Goal: Information Seeking & Learning: Learn about a topic

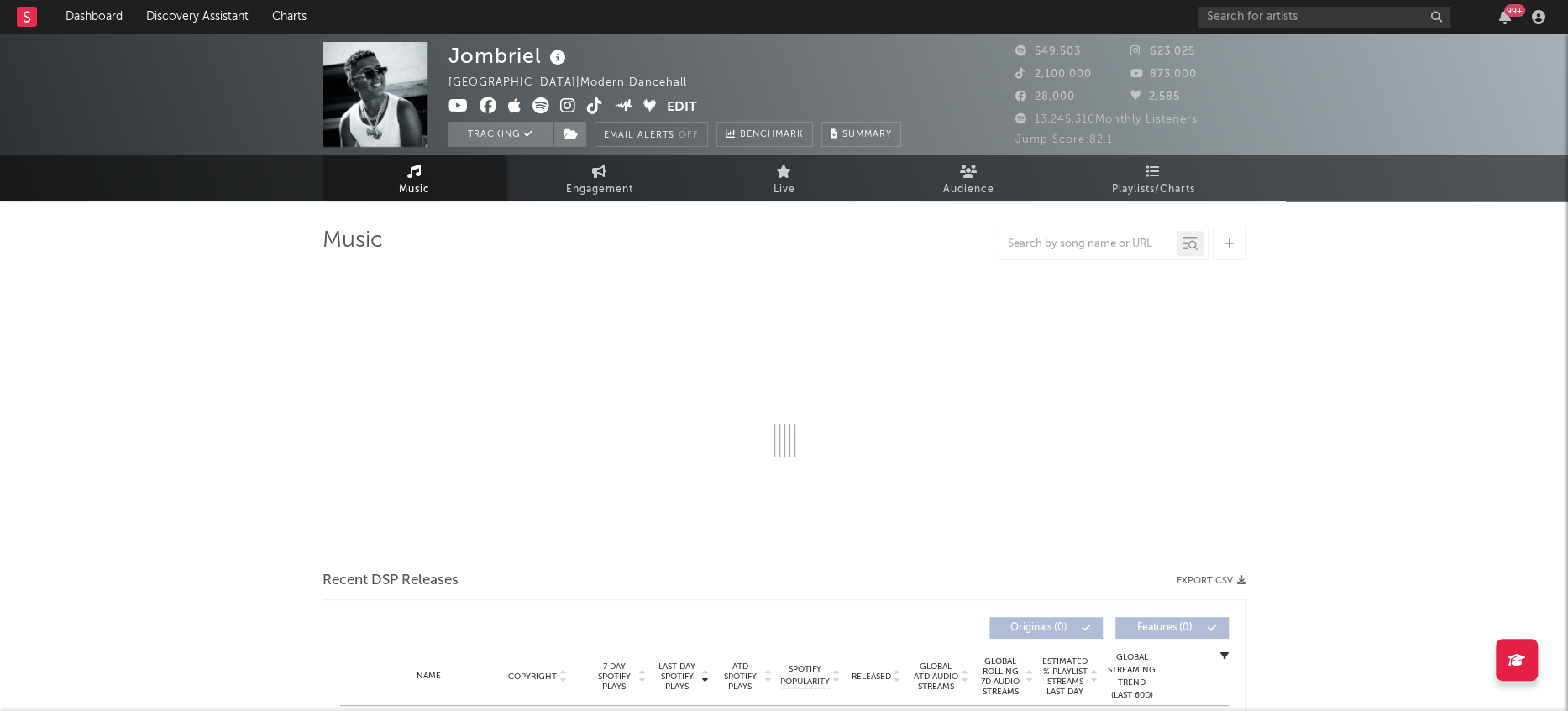
select select "6m"
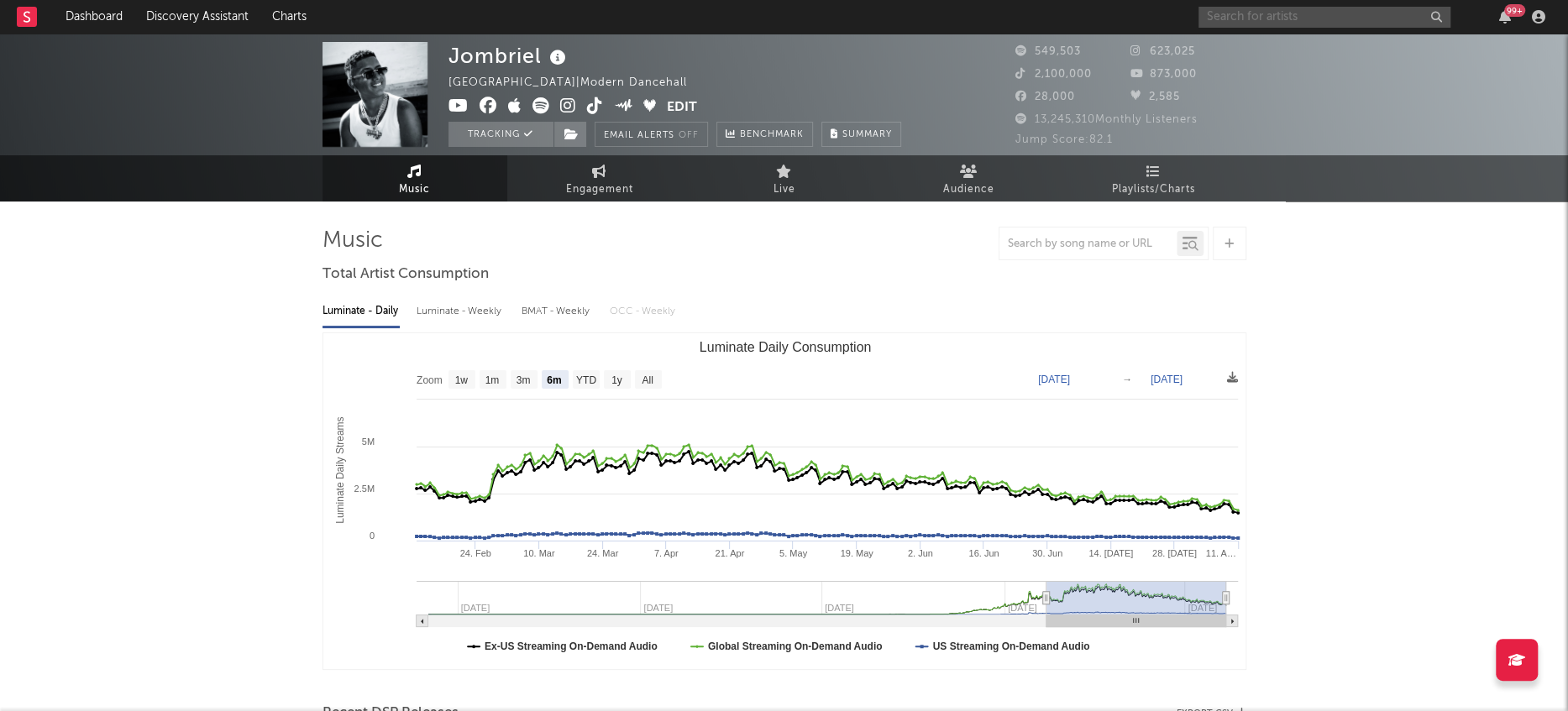
click at [1260, 13] on input "text" at bounding box center [1325, 17] width 252 height 21
click at [1269, 17] on input "[PERSON_NAME]" at bounding box center [1325, 17] width 252 height 21
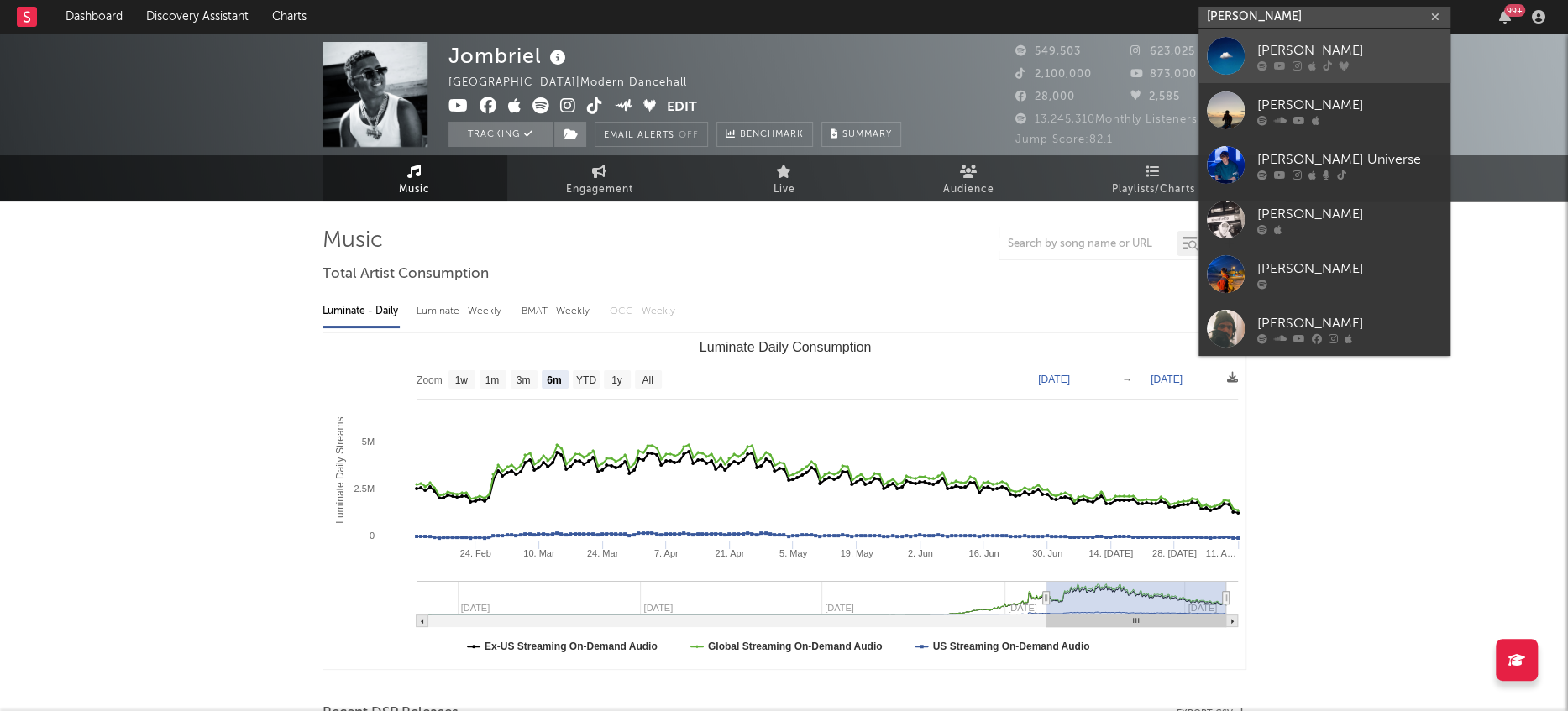
type input "[PERSON_NAME]"
click at [1234, 58] on div at bounding box center [1226, 56] width 38 height 38
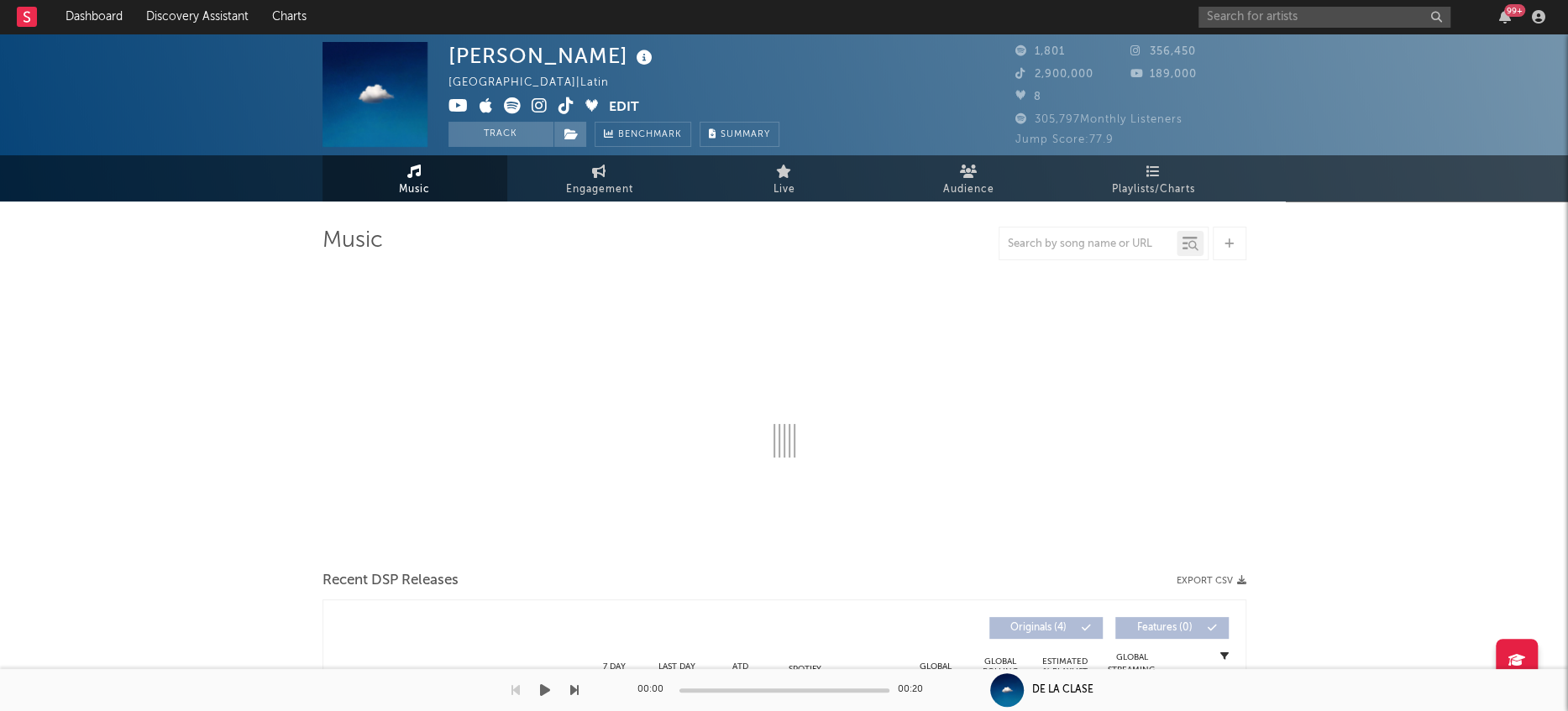
select select "1w"
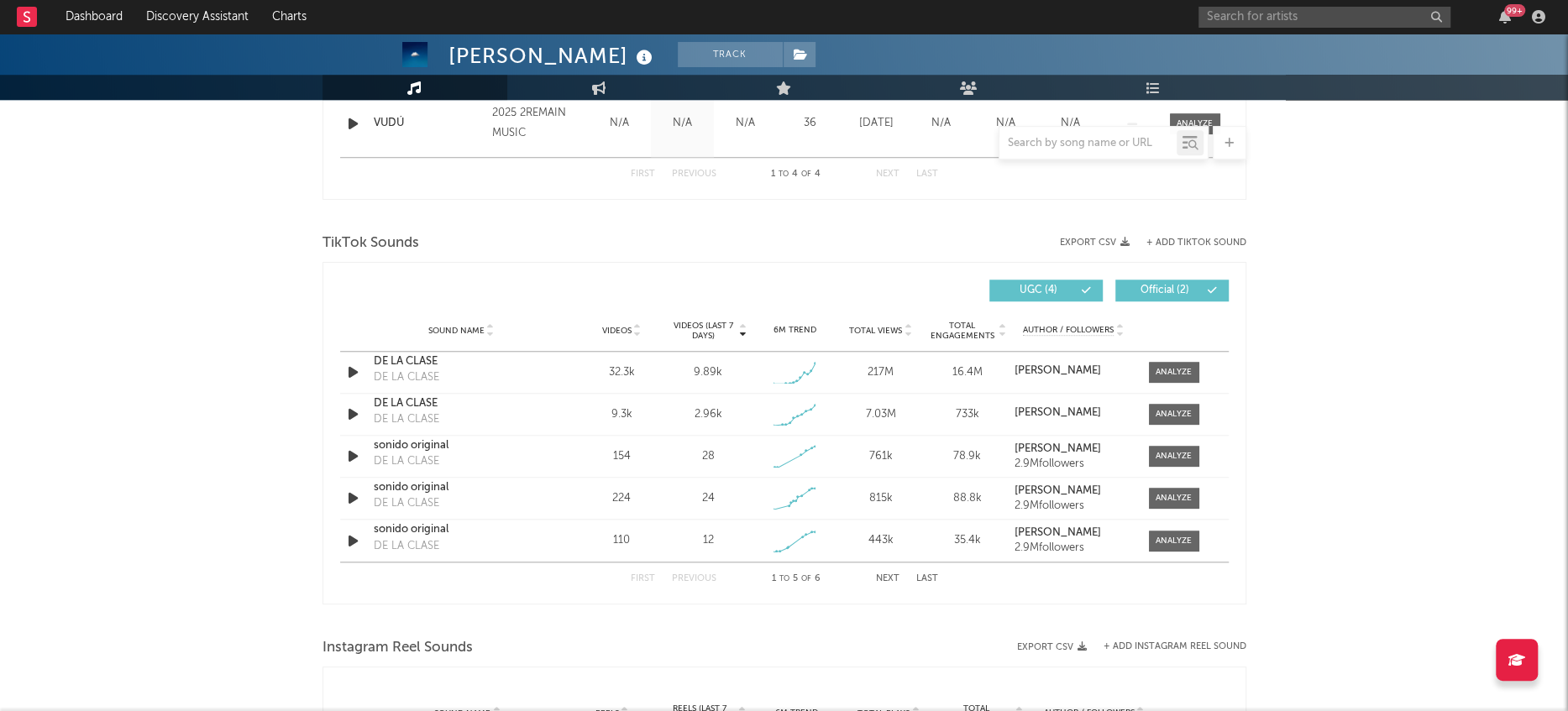
scroll to position [963, 0]
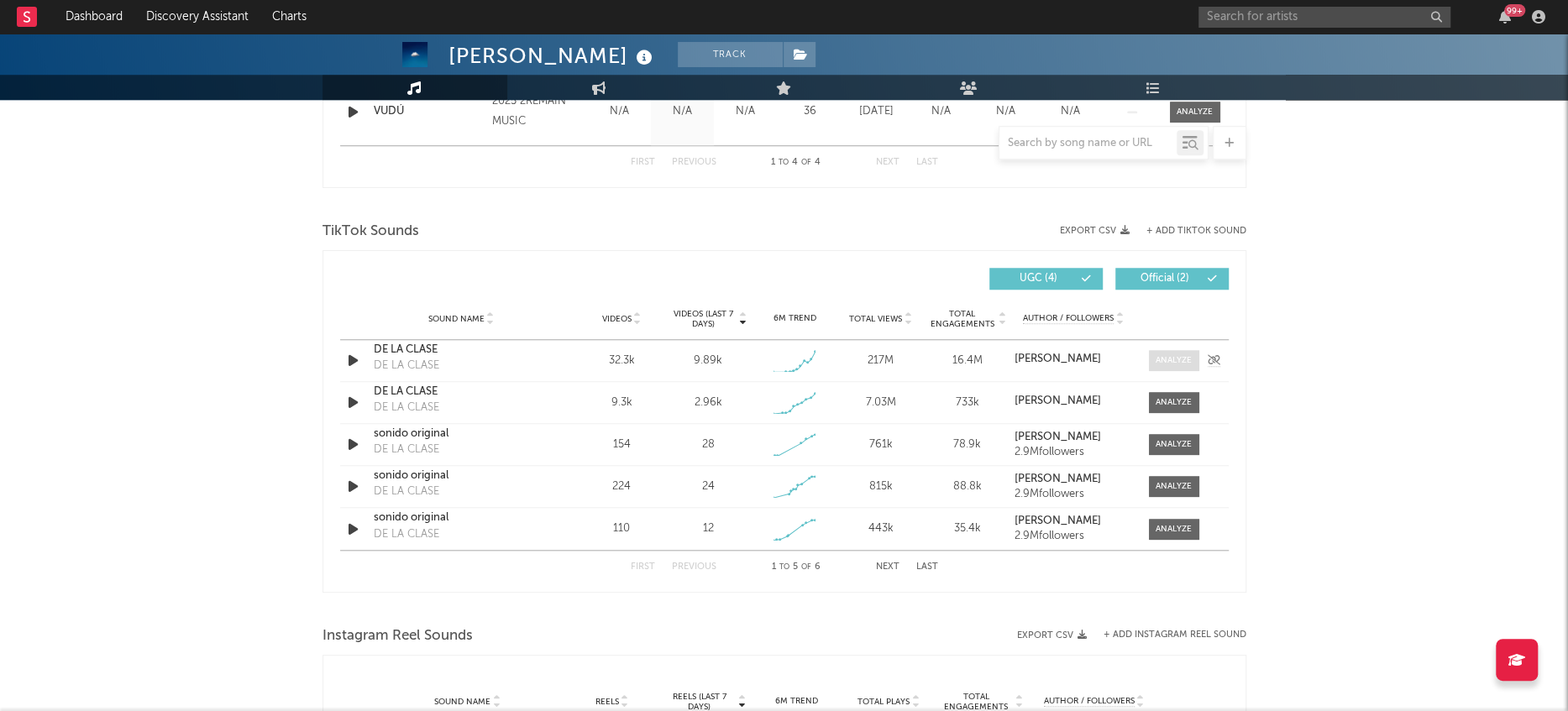
click at [1157, 354] on div at bounding box center [1173, 360] width 36 height 13
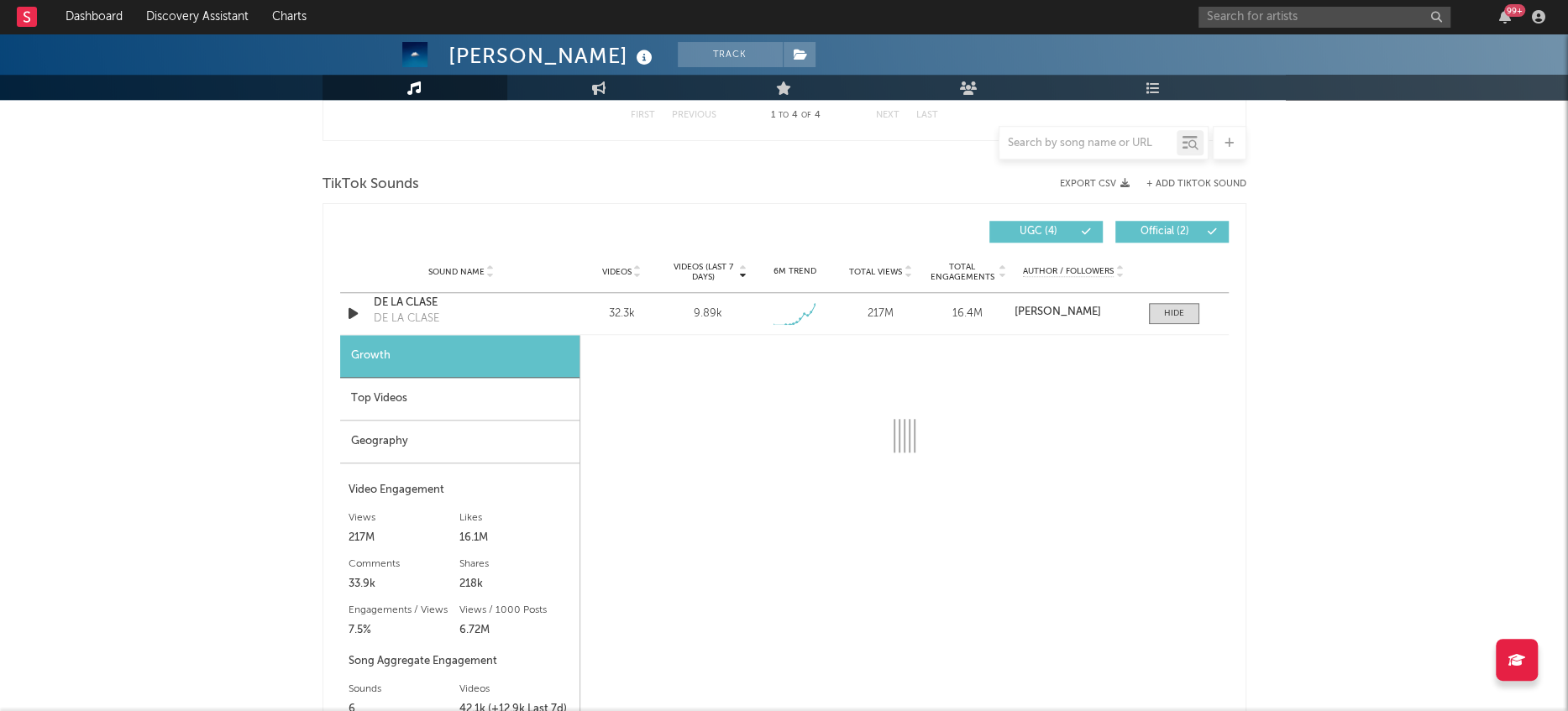
select select "1w"
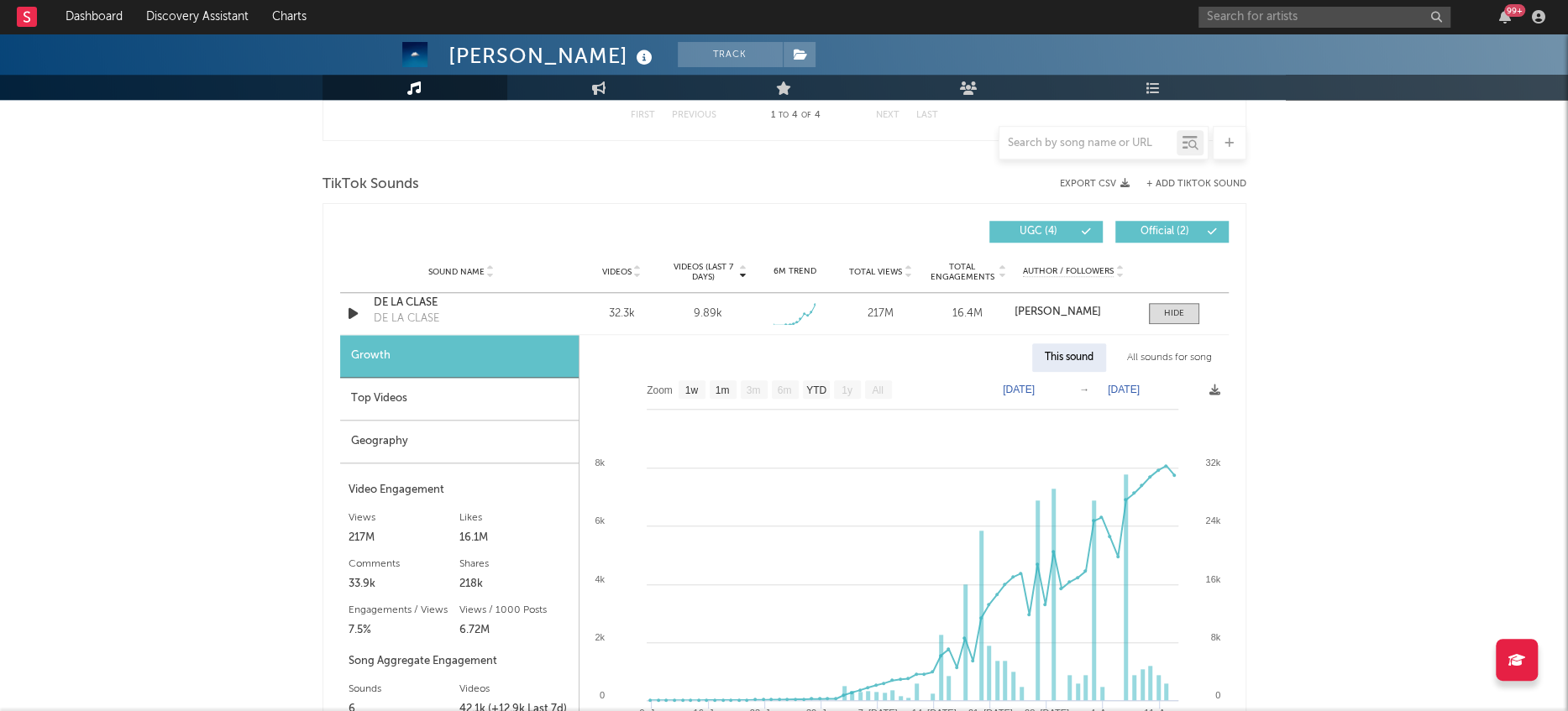
scroll to position [1082, 0]
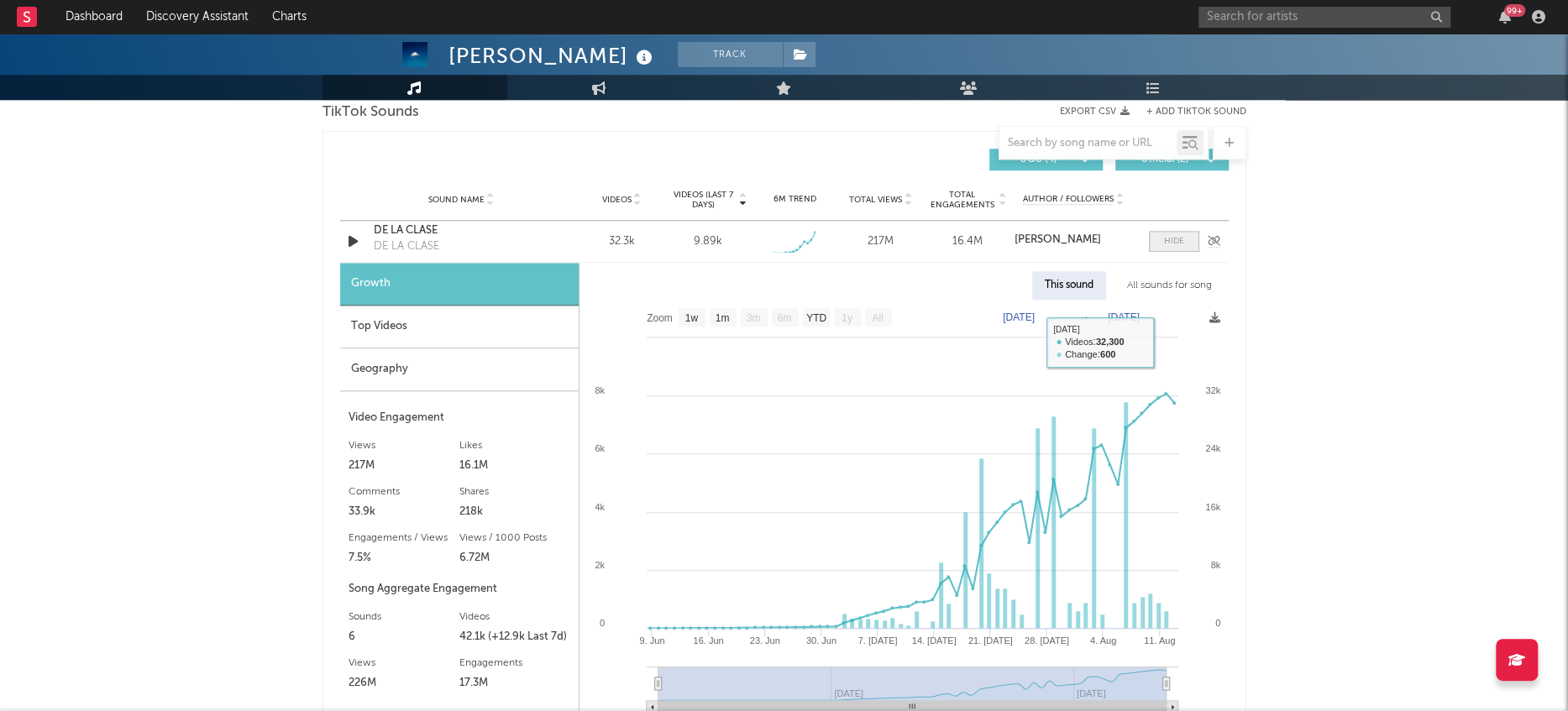
click at [1183, 240] on span at bounding box center [1174, 241] width 51 height 21
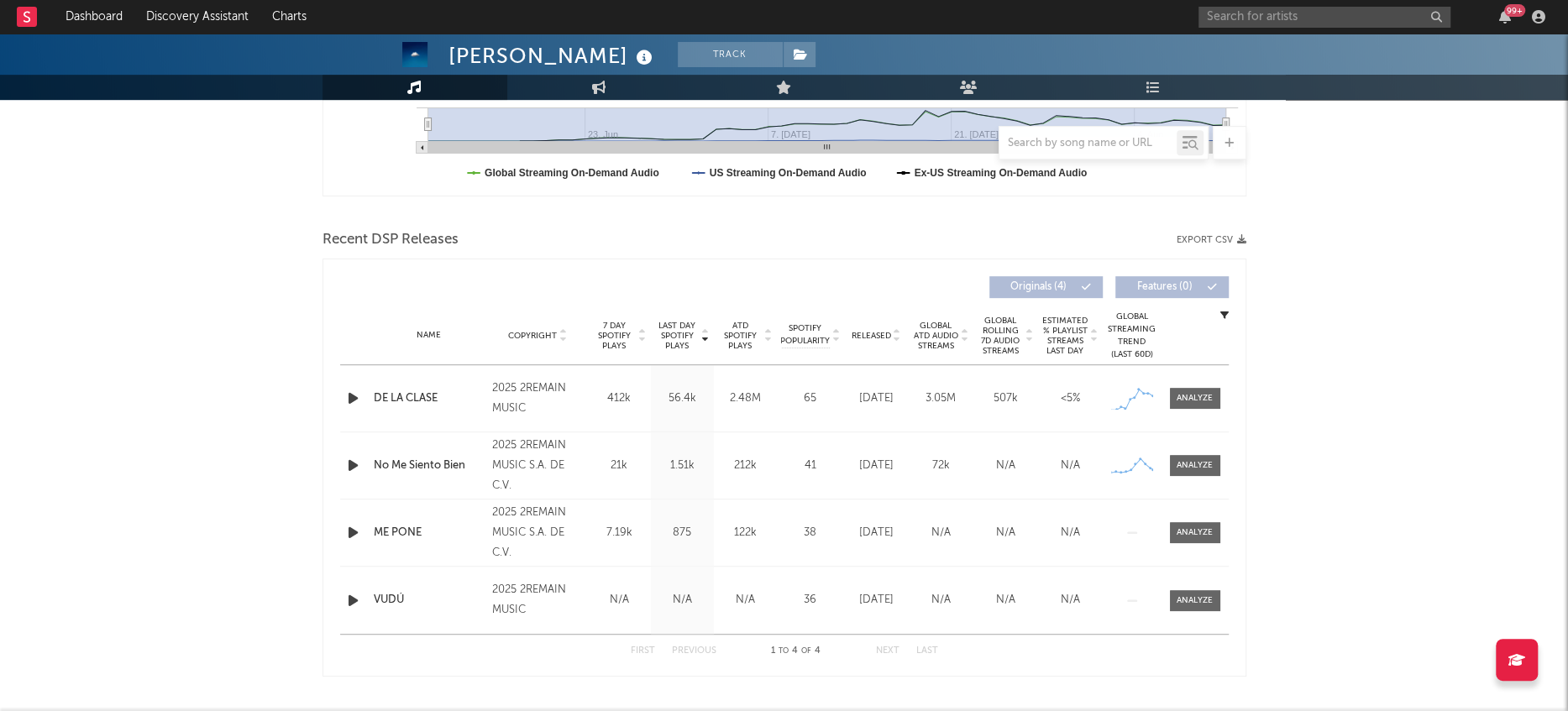
scroll to position [581, 0]
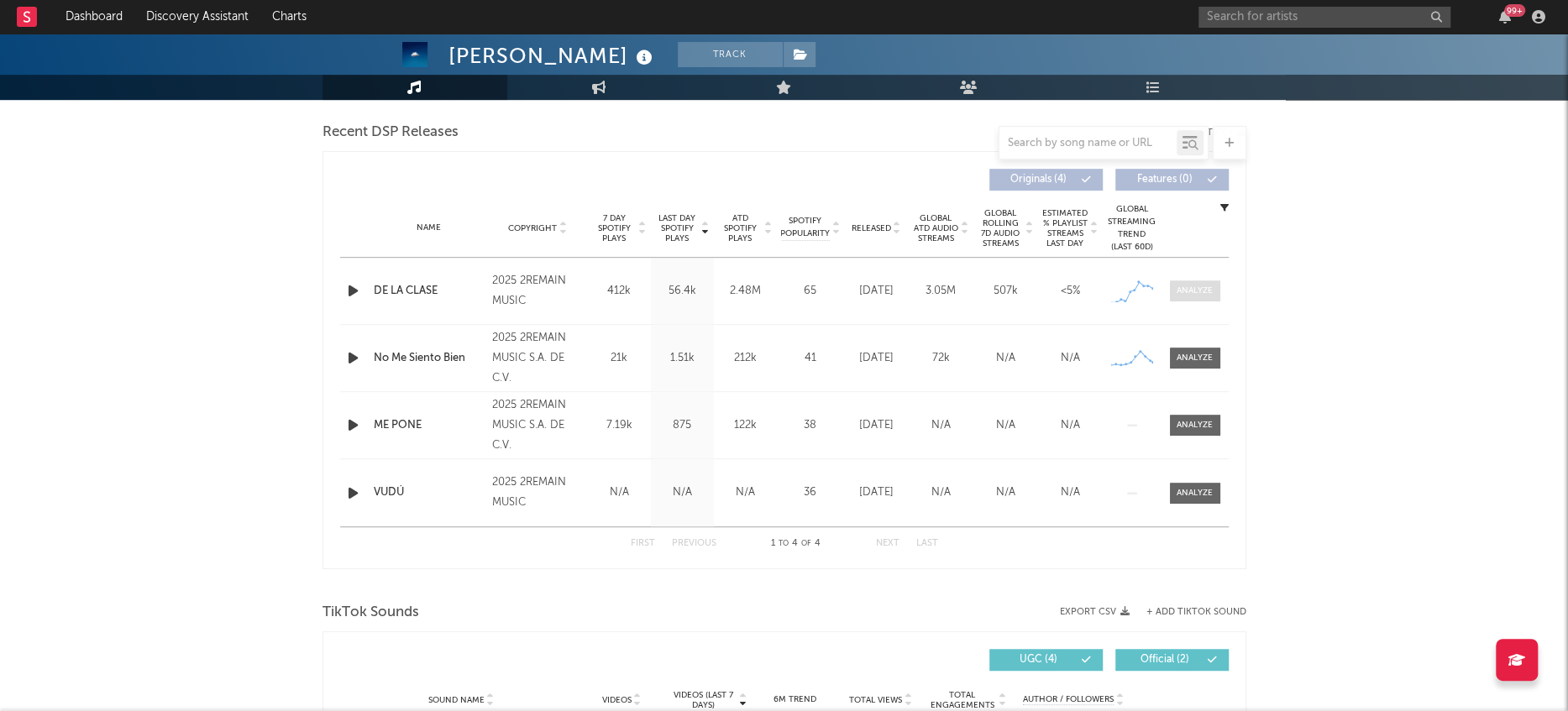
click at [1187, 294] on div at bounding box center [1195, 291] width 36 height 13
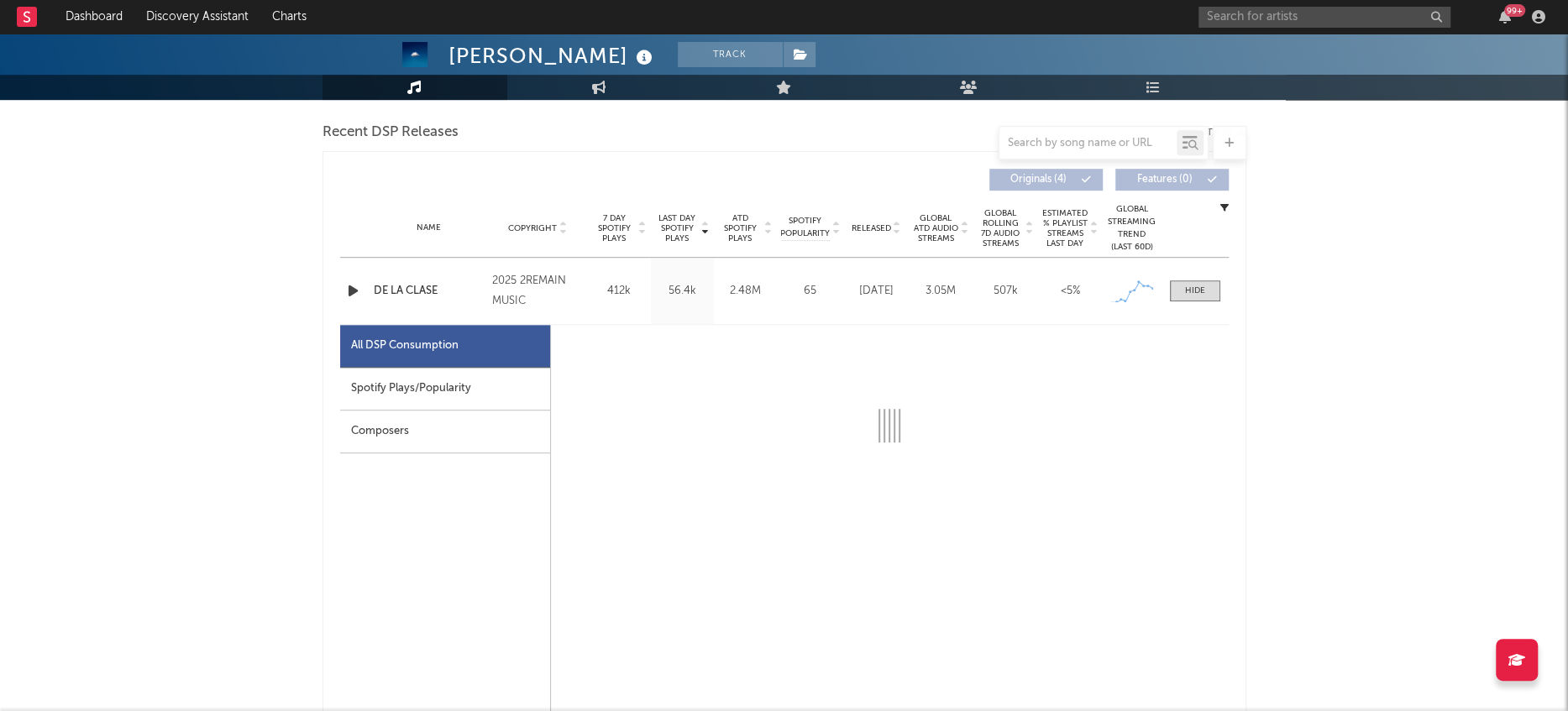
select select "1w"
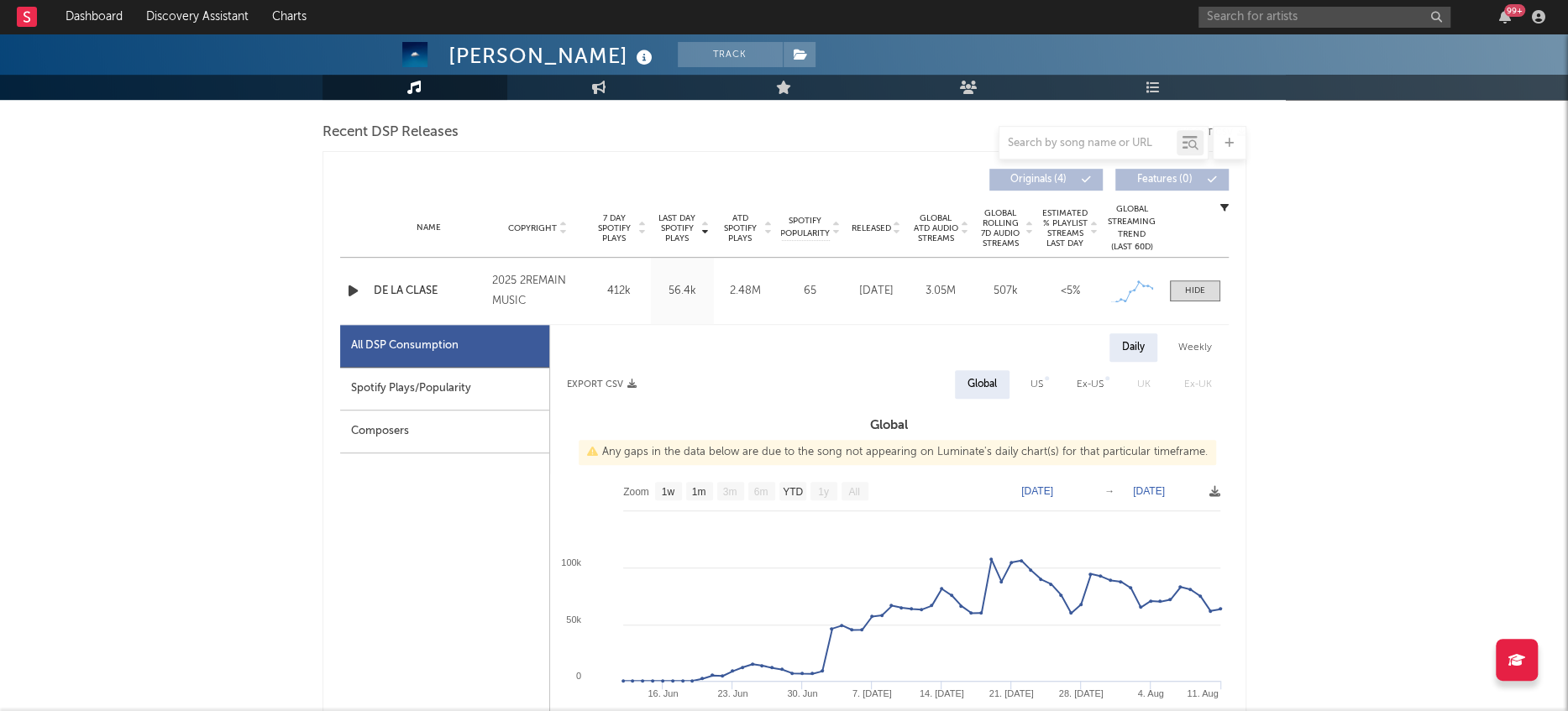
click at [384, 382] on div "Spotify Plays/Popularity" at bounding box center [444, 389] width 209 height 43
select select "1w"
